Goal: Task Accomplishment & Management: Use online tool/utility

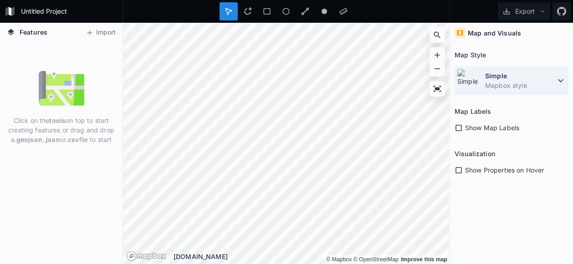
click at [543, 81] on dd "Mapbox style" at bounding box center [520, 86] width 70 height 10
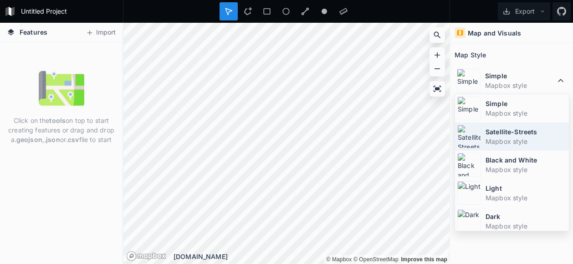
click at [526, 137] on dd "Mapbox style" at bounding box center [525, 142] width 81 height 10
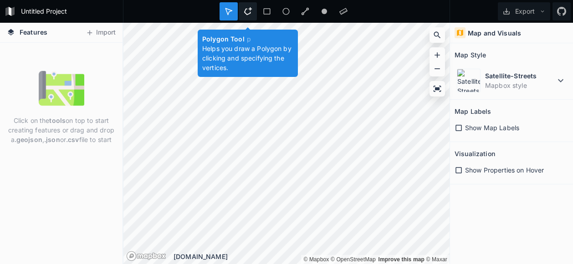
click at [247, 11] on icon at bounding box center [248, 11] width 8 height 8
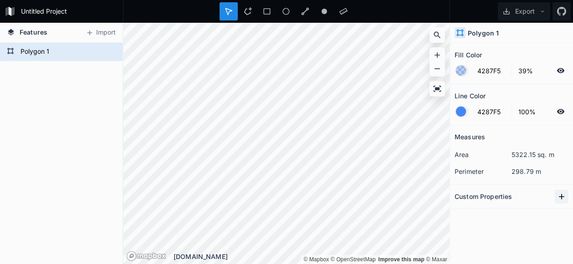
click at [559, 193] on icon at bounding box center [561, 196] width 9 height 9
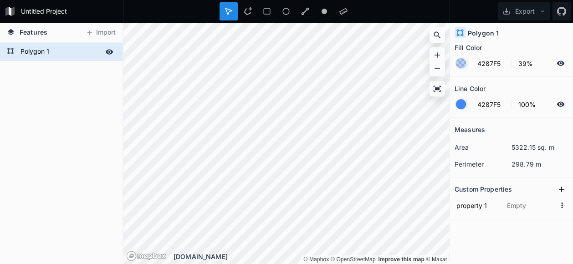
click at [35, 52] on form "Polygon 1" at bounding box center [60, 52] width 85 height 14
click at [107, 51] on icon at bounding box center [110, 51] width 8 height 5
click at [107, 51] on icon at bounding box center [109, 52] width 7 height 6
click at [439, 91] on icon at bounding box center [436, 88] width 9 height 9
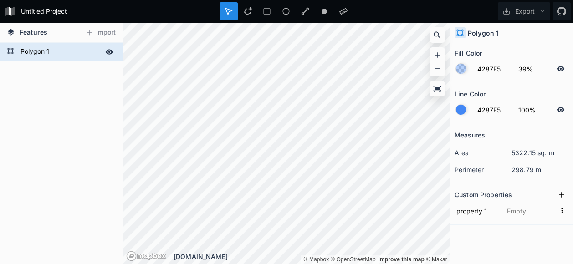
scroll to position [0, 0]
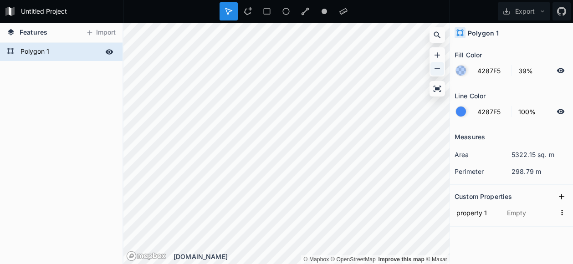
click at [438, 71] on icon at bounding box center [436, 68] width 9 height 9
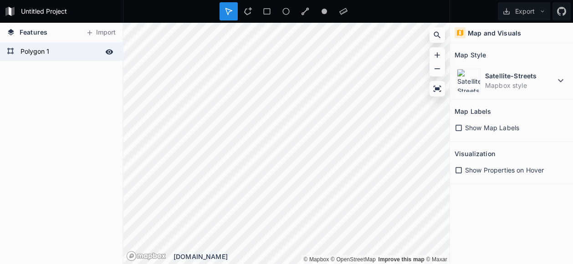
click at [462, 170] on icon at bounding box center [458, 170] width 8 height 8
click at [45, 138] on div "Polygon 1" at bounding box center [61, 153] width 122 height 221
click at [20, 52] on form "Polygon 1" at bounding box center [60, 52] width 85 height 14
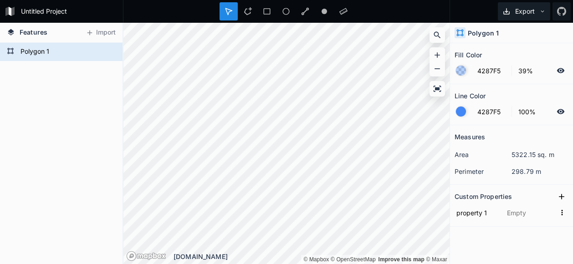
click at [526, 13] on button "Export" at bounding box center [524, 11] width 52 height 18
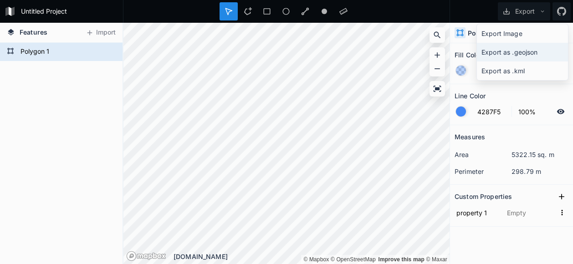
click at [524, 52] on div "Export as .geojson" at bounding box center [522, 52] width 91 height 19
